Goal: Transaction & Acquisition: Subscribe to service/newsletter

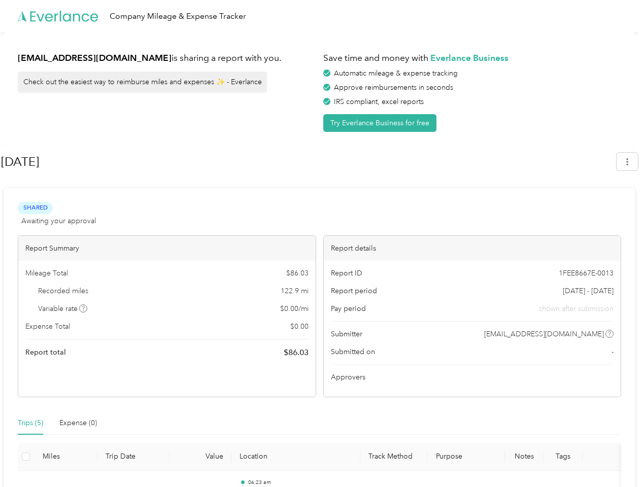
click at [324, 244] on div "Report details" at bounding box center [472, 248] width 297 height 25
click at [322, 16] on div "Company Mileage & Expense Tracker" at bounding box center [319, 16] width 639 height 32
click at [382, 123] on button "Try Everlance Business for free" at bounding box center [379, 123] width 113 height 18
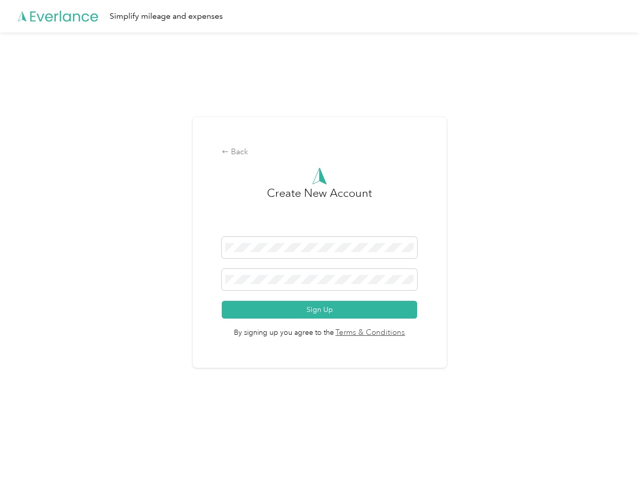
click at [84, 309] on div "Back Create New Account Sign Up By signing up you agree to the Terms & Conditio…" at bounding box center [319, 246] width 639 height 429
click at [400, 334] on link "Terms & Conditions" at bounding box center [370, 333] width 72 height 12
click at [30, 423] on div "Back Create New Account Sign Up By signing up you agree to the Terms & Conditio…" at bounding box center [319, 246] width 639 height 429
click at [78, 423] on div "Back Create New Account Sign Up By signing up you agree to the Terms & Conditio…" at bounding box center [319, 246] width 639 height 429
click at [26, 457] on div "Back Create New Account Sign Up By signing up you agree to the Terms & Conditio…" at bounding box center [319, 246] width 639 height 429
